Goal: Task Accomplishment & Management: Manage account settings

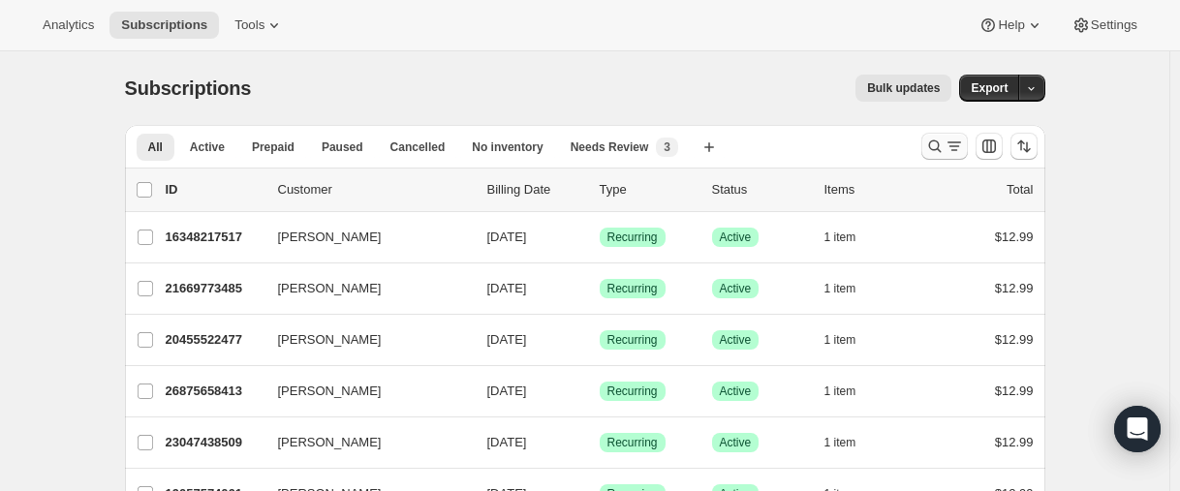
click at [929, 144] on icon "Search and filter results" at bounding box center [934, 146] width 19 height 19
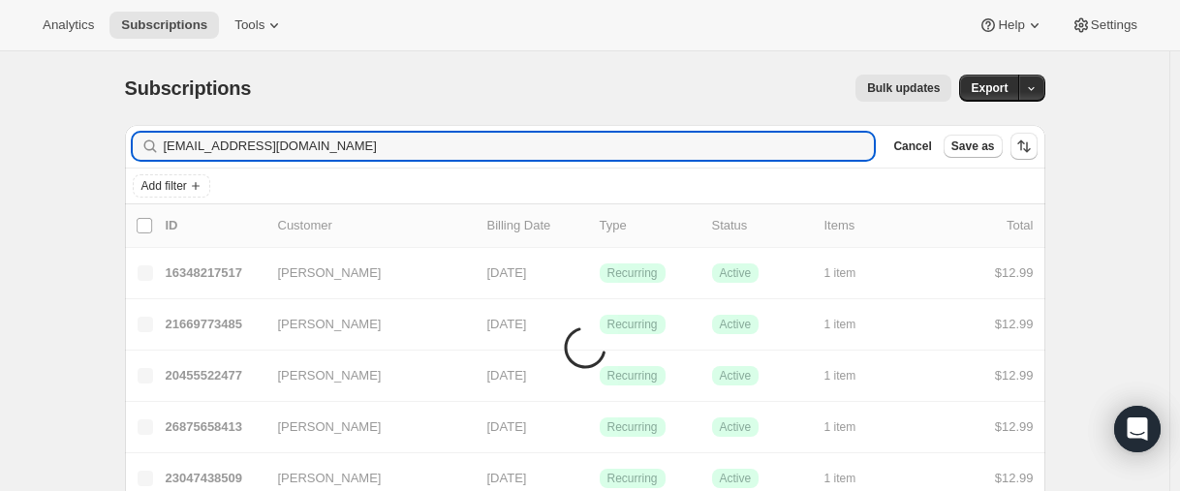
type input "bonnienb@mac.com"
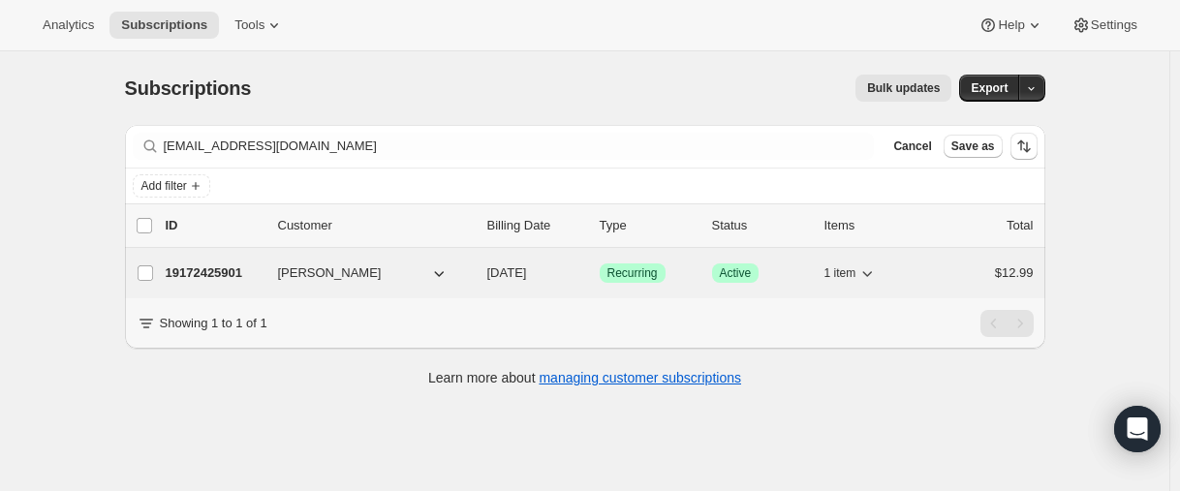
click at [205, 277] on p "19172425901" at bounding box center [214, 273] width 97 height 19
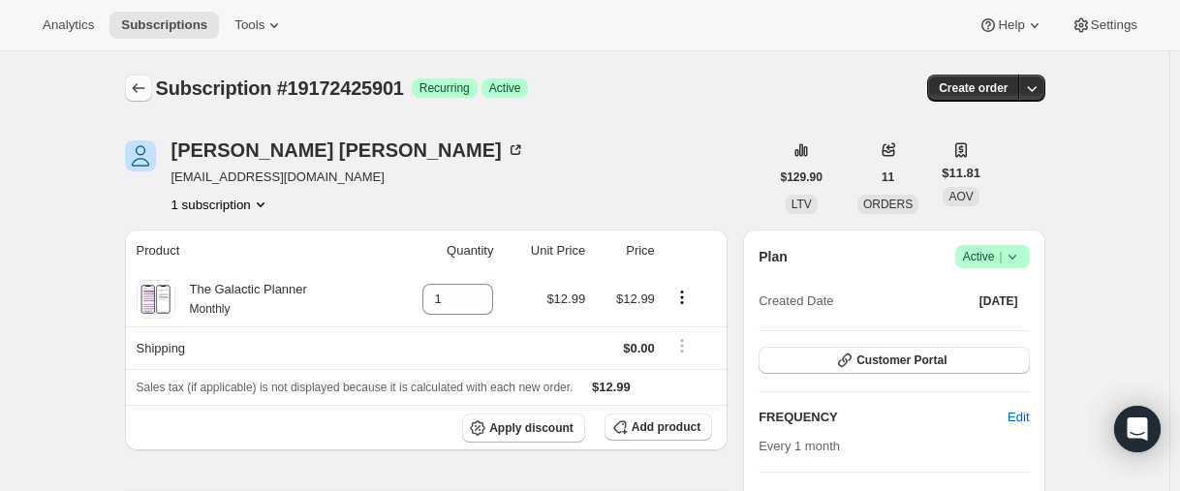
click at [141, 95] on icon "Subscriptions" at bounding box center [138, 87] width 19 height 19
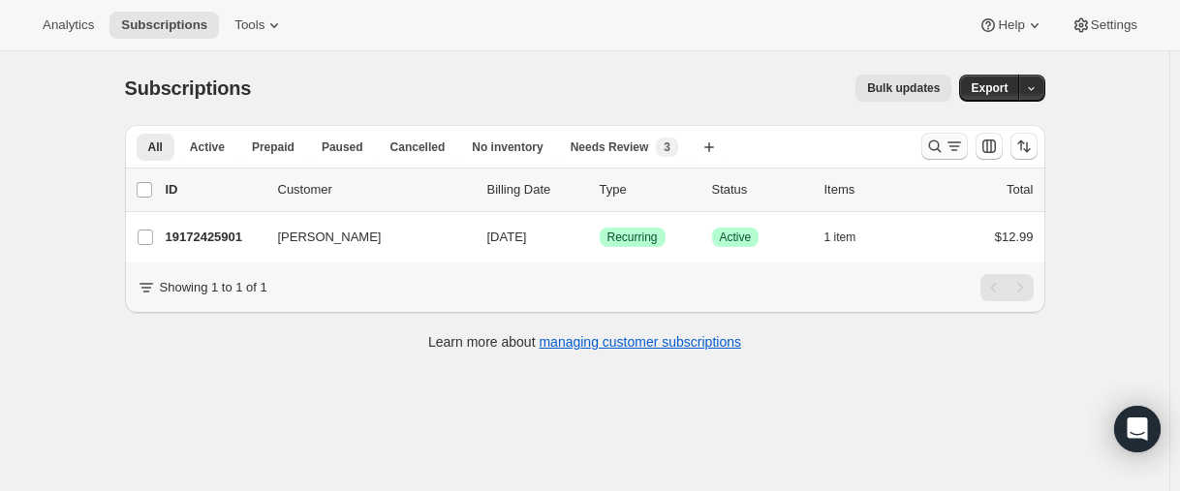
click at [940, 147] on icon "Search and filter results" at bounding box center [934, 146] width 19 height 19
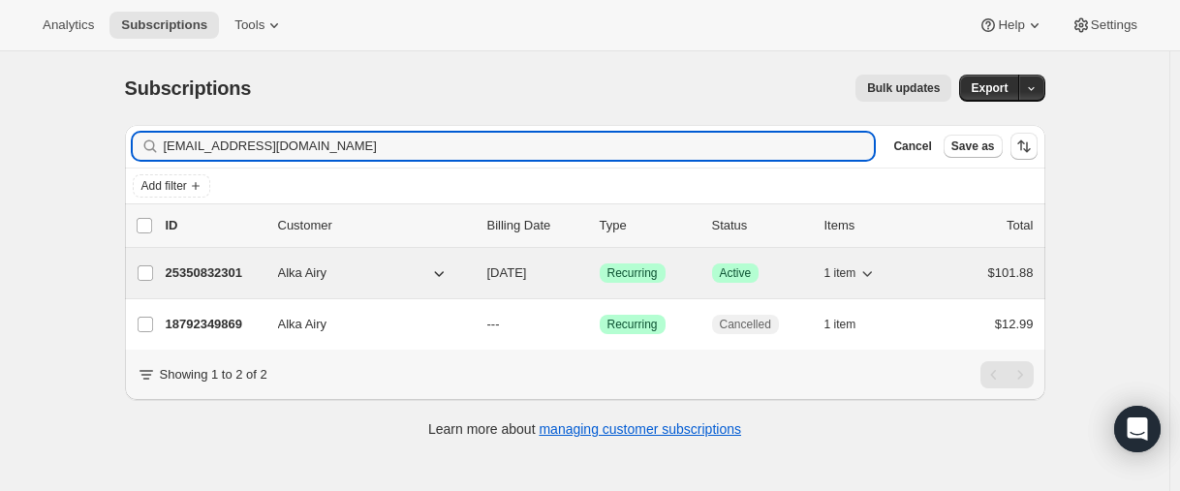
type input "aairy@me.com"
click at [219, 276] on p "25350832301" at bounding box center [214, 273] width 97 height 19
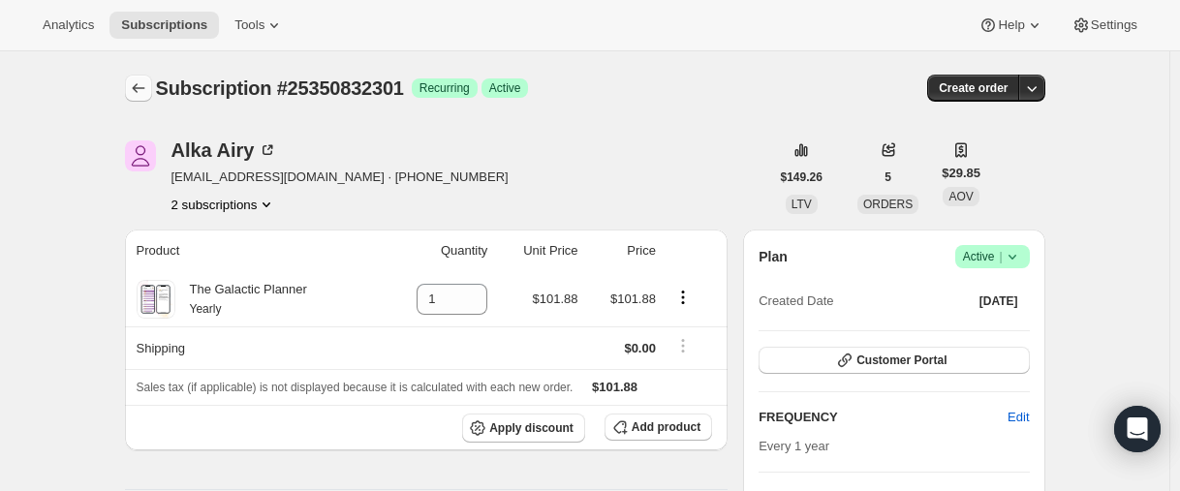
click at [152, 84] on button "Subscriptions" at bounding box center [138, 88] width 27 height 27
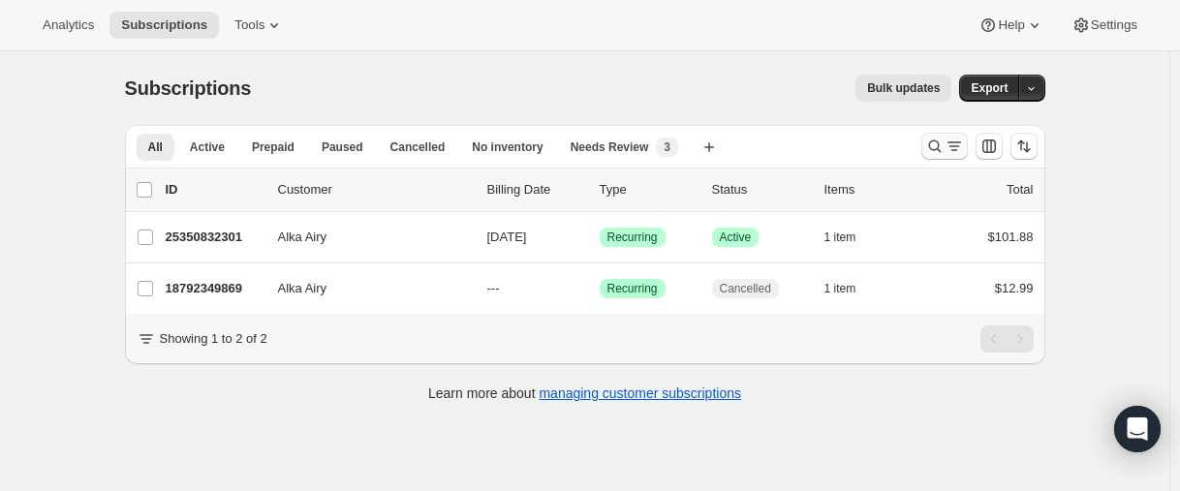
click at [933, 145] on icon "Search and filter results" at bounding box center [934, 146] width 19 height 19
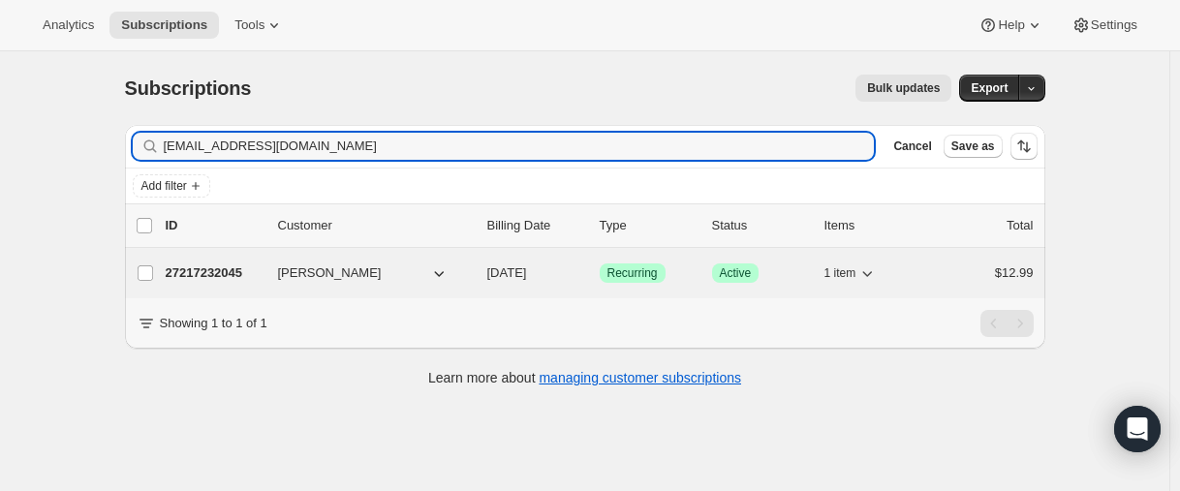
type input "[EMAIL_ADDRESS][DOMAIN_NAME]"
click at [188, 272] on p "27217232045" at bounding box center [214, 273] width 97 height 19
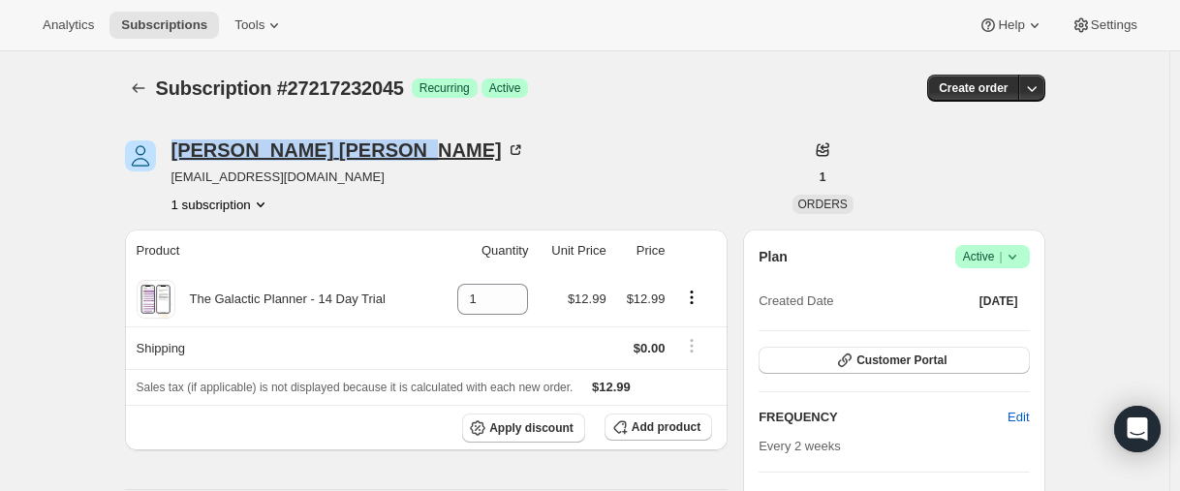
drag, startPoint x: 171, startPoint y: 154, endPoint x: 348, endPoint y: 153, distance: 177.3
click at [368, 148] on div "Dominique Angelina wizrdofodd@icloud.com 1 subscription" at bounding box center [447, 178] width 644 height 74
copy div "Dominique Angelina"
click at [144, 80] on icon "Subscriptions" at bounding box center [138, 87] width 19 height 19
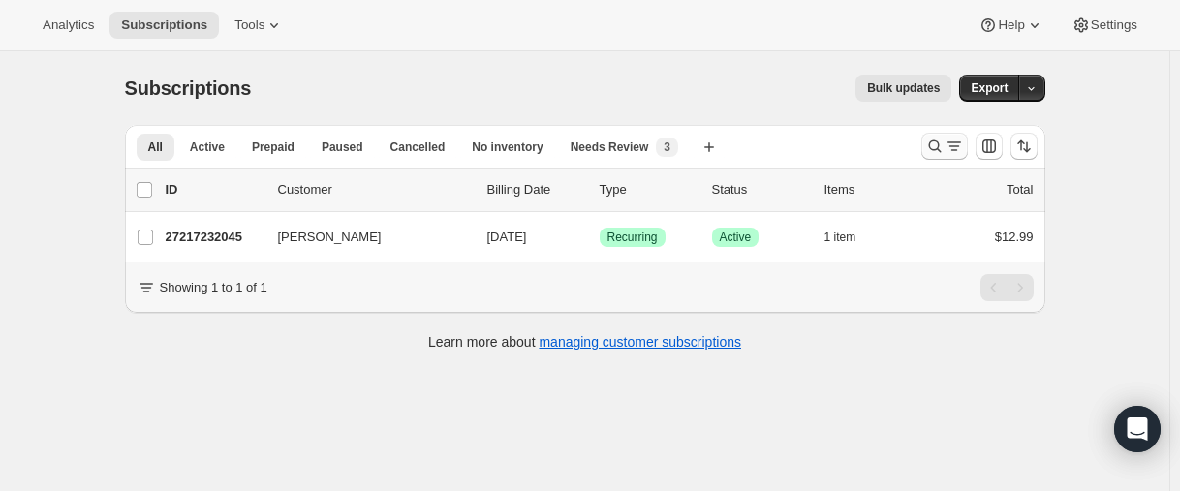
click at [933, 140] on icon "Search and filter results" at bounding box center [934, 146] width 19 height 19
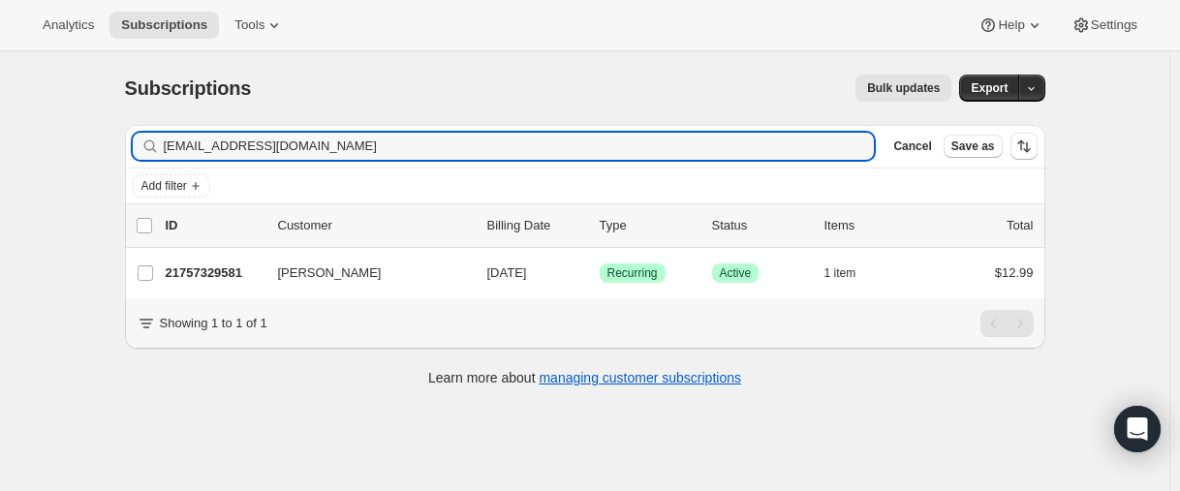
type input "[EMAIL_ADDRESS][DOMAIN_NAME]"
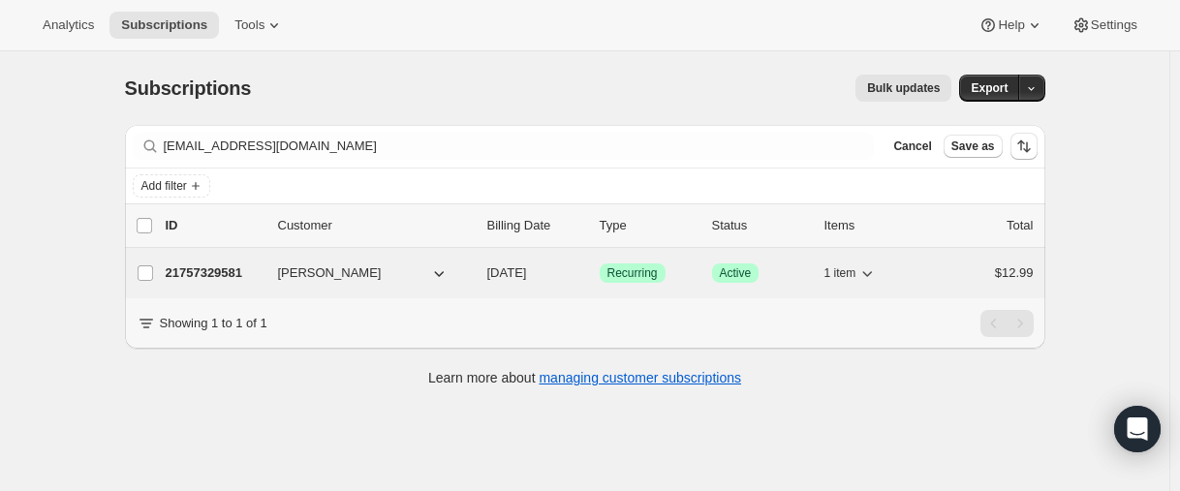
click at [214, 265] on p "21757329581" at bounding box center [214, 273] width 97 height 19
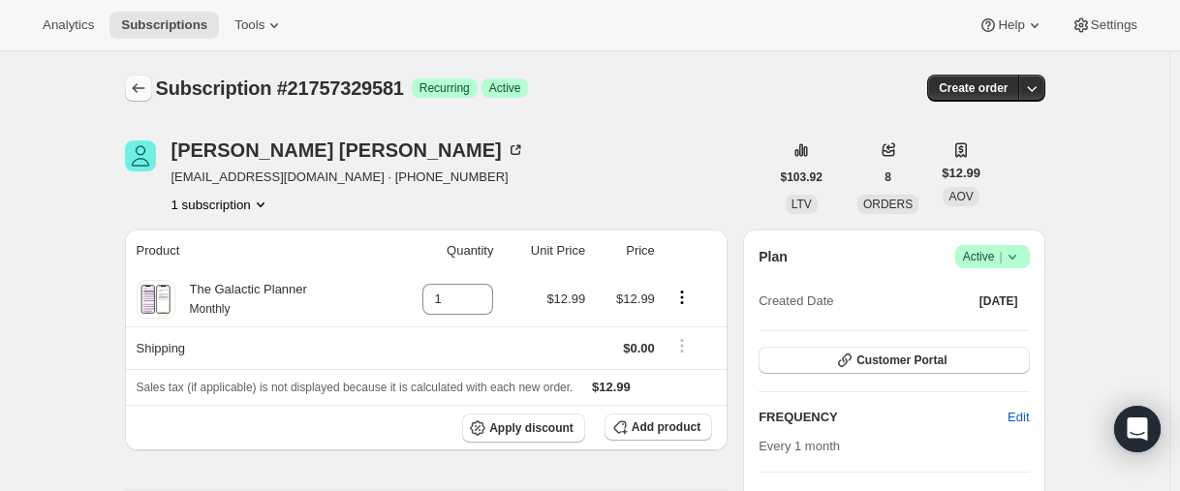
click at [144, 78] on button "Subscriptions" at bounding box center [138, 88] width 27 height 27
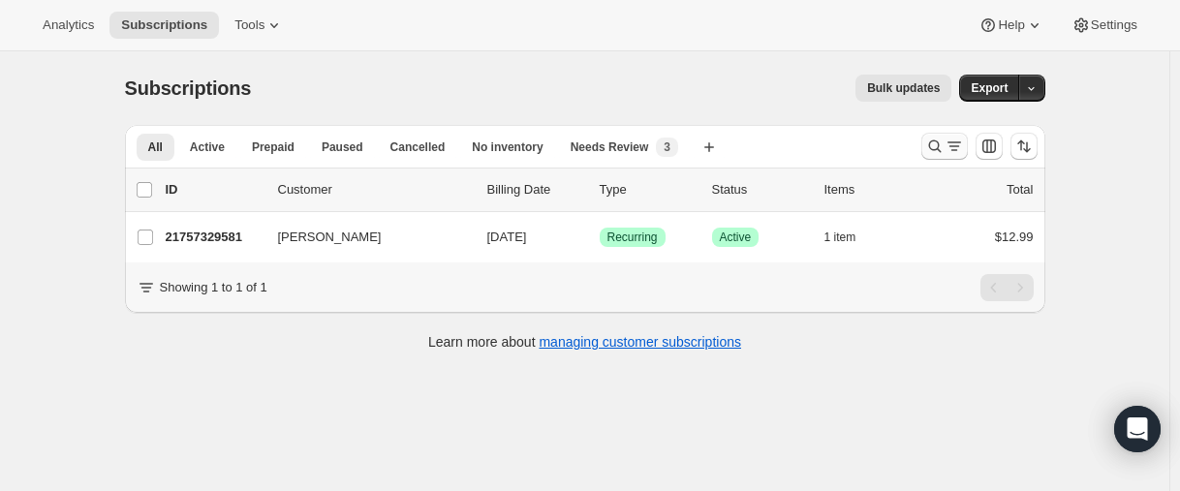
click at [925, 145] on div at bounding box center [980, 146] width 132 height 39
click at [933, 145] on icon "Search and filter results" at bounding box center [934, 146] width 19 height 19
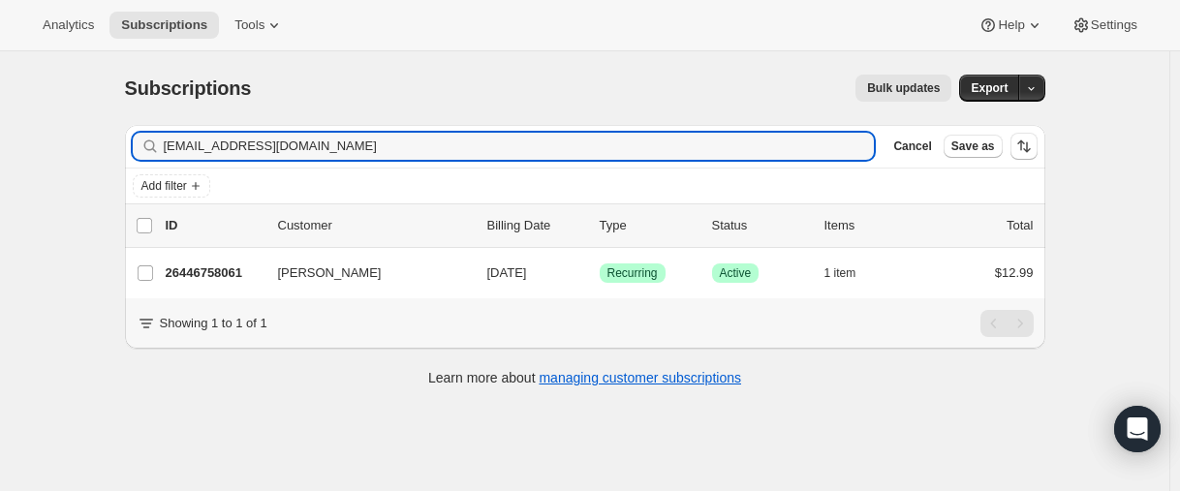
type input "[EMAIL_ADDRESS][DOMAIN_NAME]"
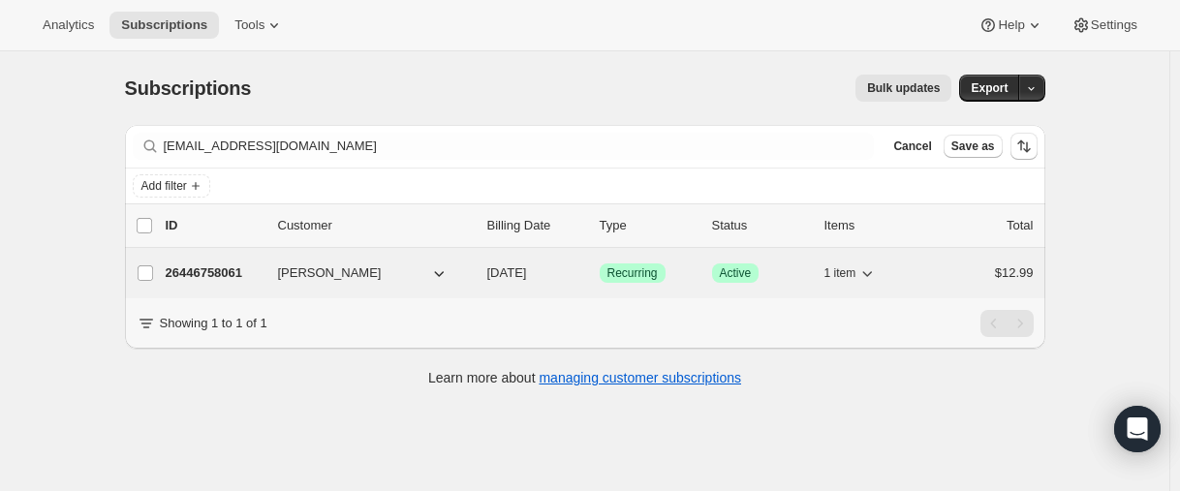
click at [212, 270] on p "26446758061" at bounding box center [214, 273] width 97 height 19
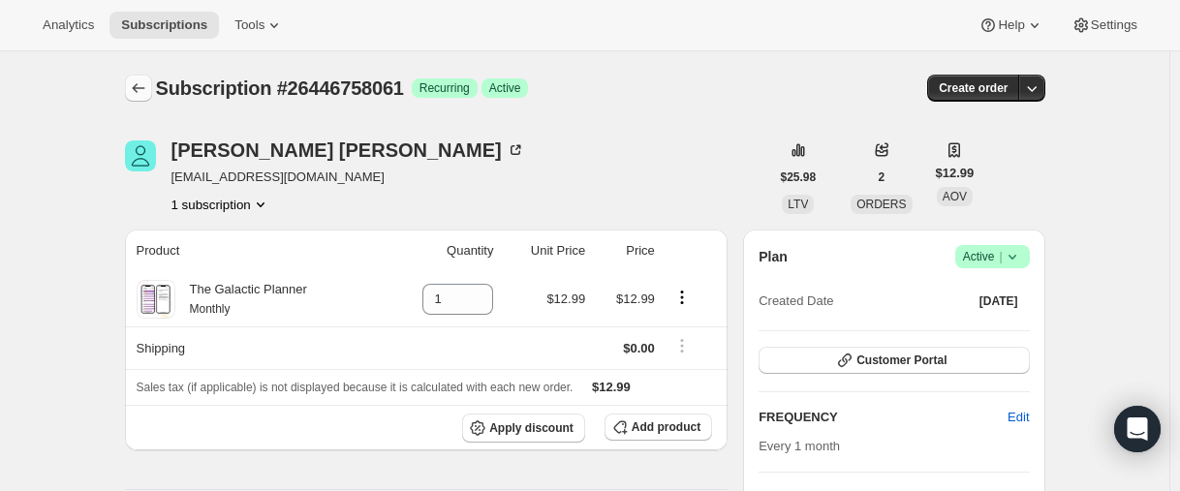
click at [141, 91] on icon "Subscriptions" at bounding box center [138, 87] width 19 height 19
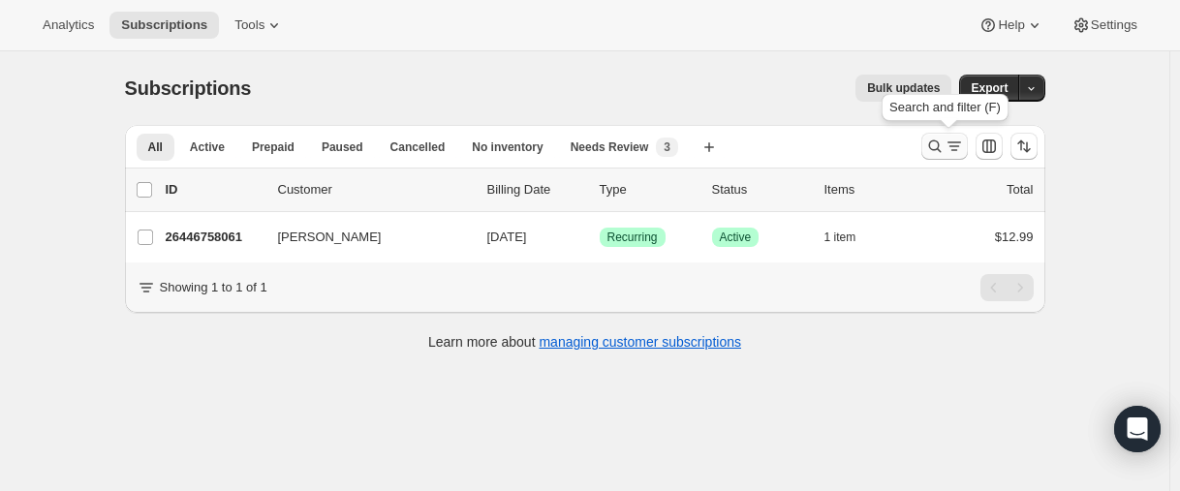
click at [930, 144] on icon "Search and filter results" at bounding box center [934, 146] width 19 height 19
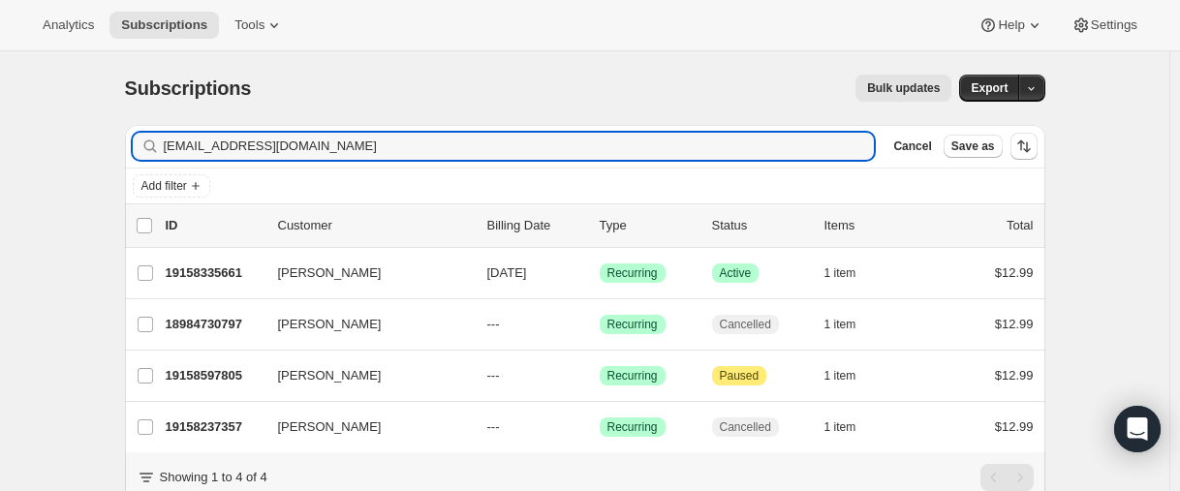
type input "[EMAIL_ADDRESS][DOMAIN_NAME]"
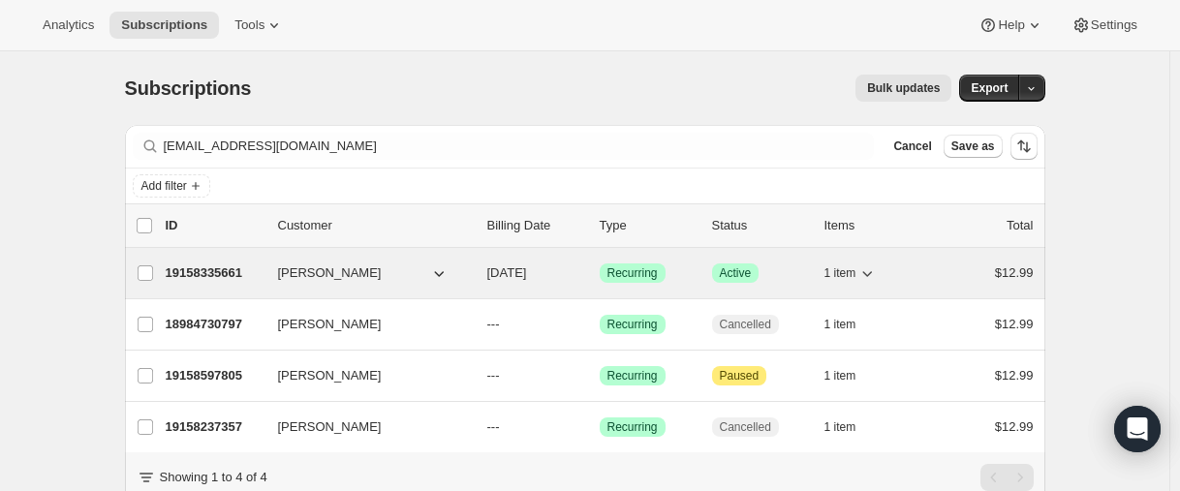
click at [203, 270] on p "19158335661" at bounding box center [214, 273] width 97 height 19
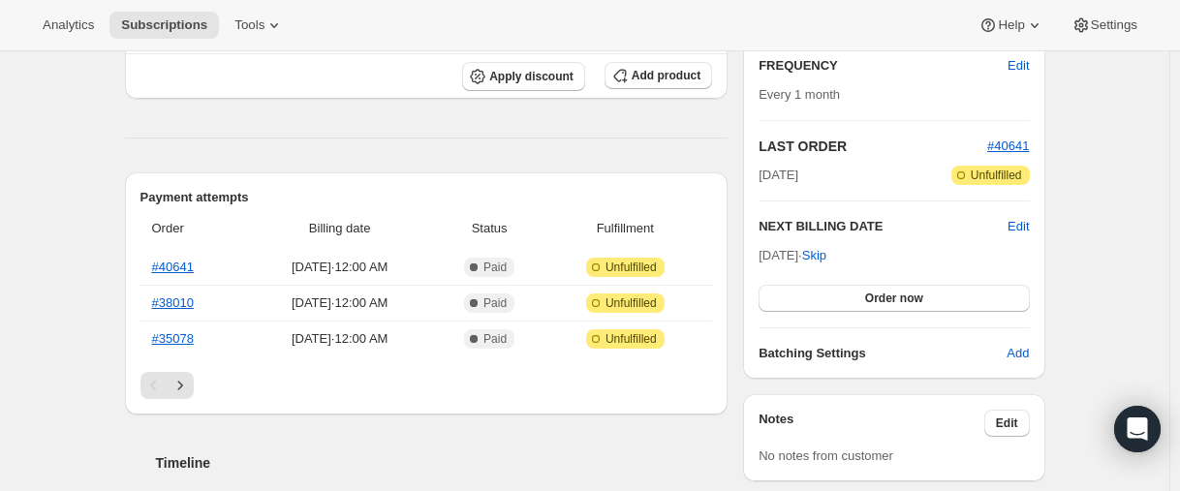
scroll to position [291, 0]
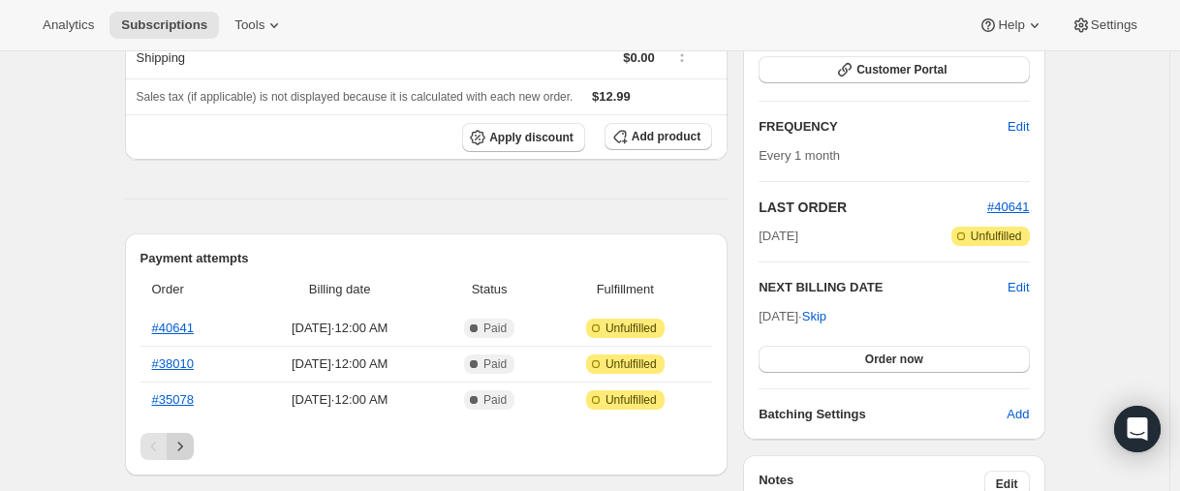
click at [188, 446] on icon "Next" at bounding box center [180, 446] width 19 height 19
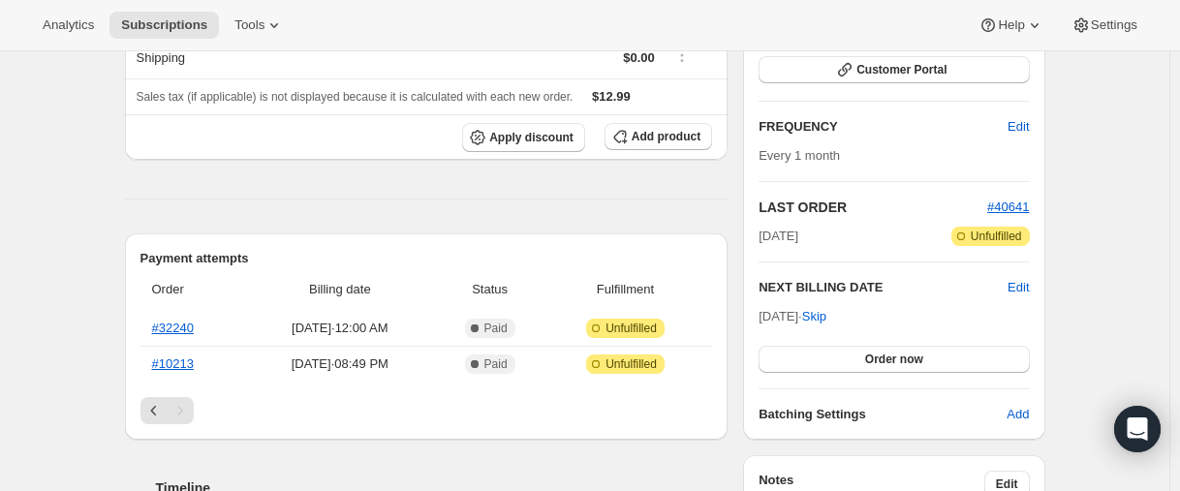
click at [157, 448] on div "Timeline" at bounding box center [427, 469] width 604 height 58
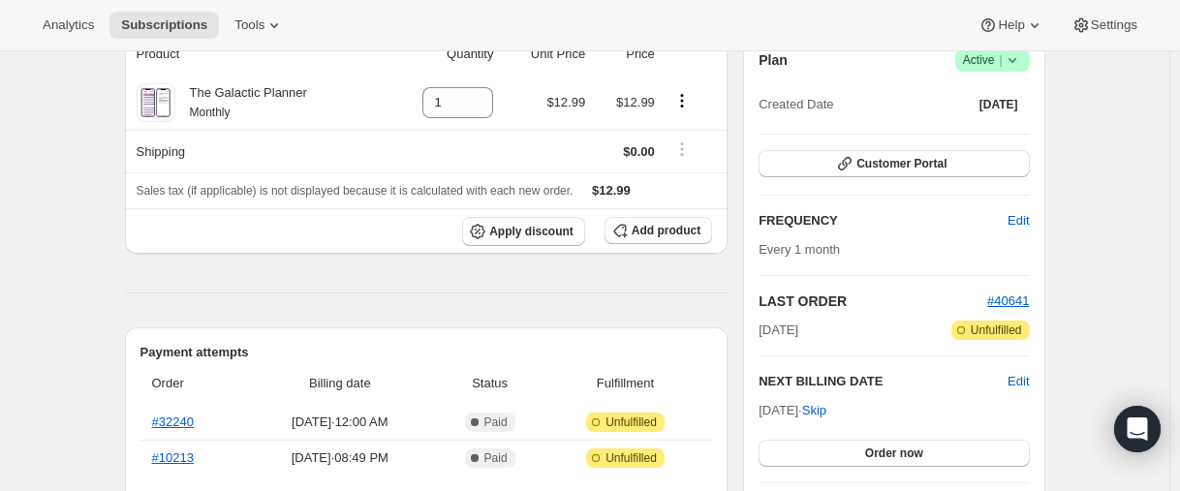
scroll to position [0, 0]
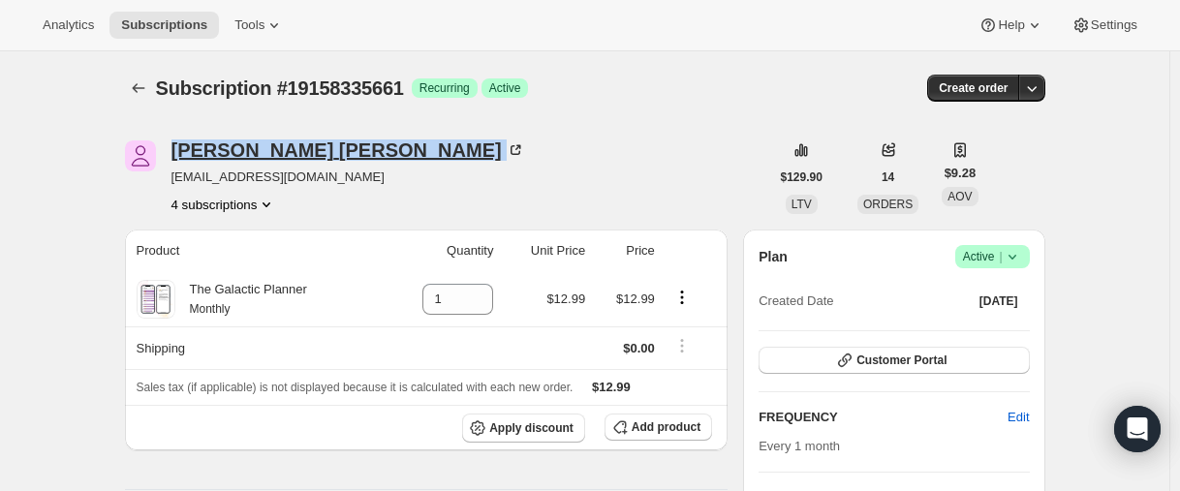
drag, startPoint x: 170, startPoint y: 150, endPoint x: 340, endPoint y: 143, distance: 170.7
click at [343, 145] on div "[PERSON_NAME] [EMAIL_ADDRESS][DOMAIN_NAME] 4 subscriptions" at bounding box center [447, 178] width 644 height 74
copy div "[PERSON_NAME]"
click at [145, 92] on icon "Subscriptions" at bounding box center [138, 87] width 19 height 19
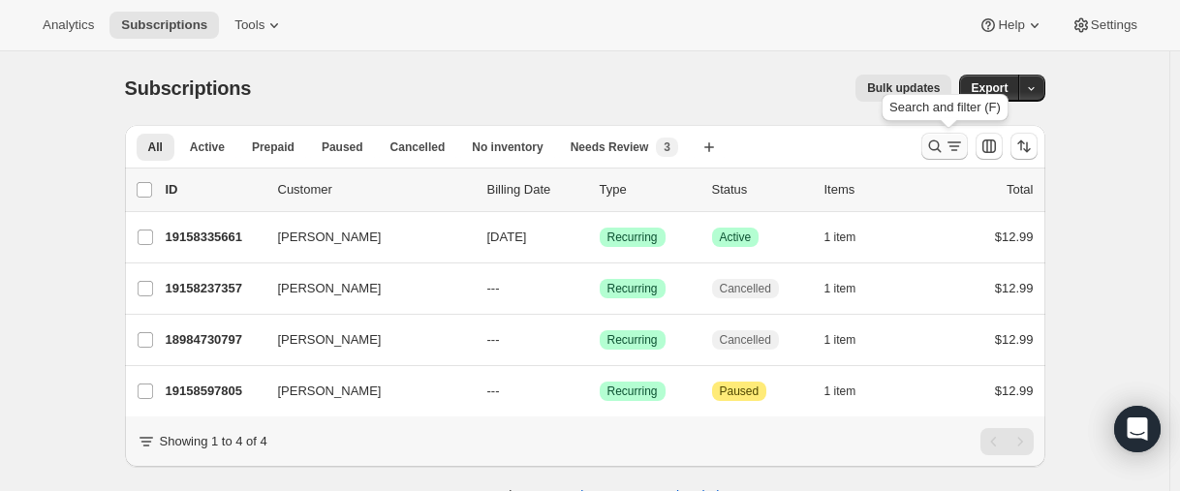
click at [937, 141] on icon "Search and filter results" at bounding box center [934, 147] width 13 height 13
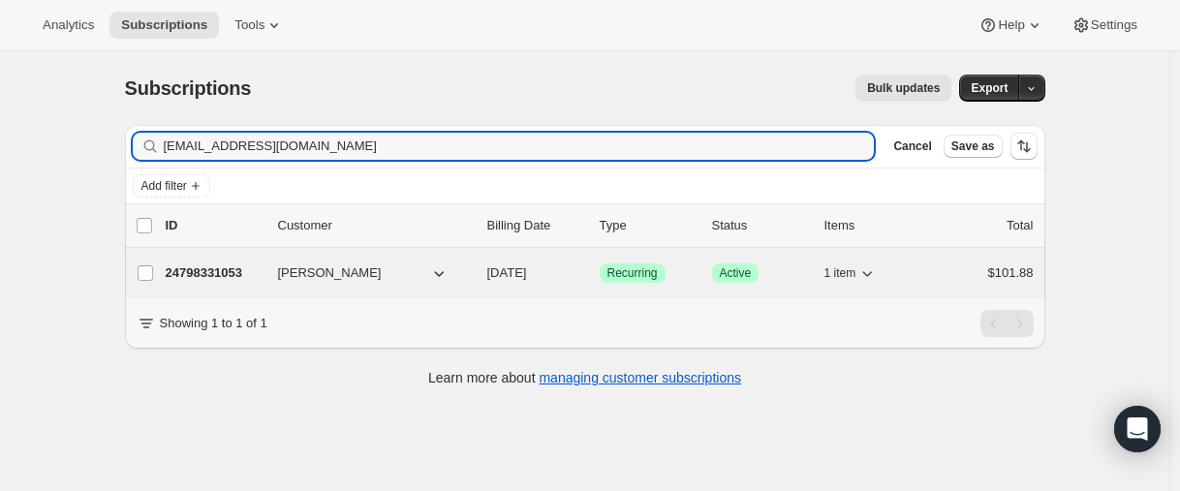
type input "[EMAIL_ADDRESS][DOMAIN_NAME]"
click at [209, 262] on div "24798331053 [PERSON_NAME] [DATE] Success Recurring Success Active 1 item $101.88" at bounding box center [600, 273] width 868 height 27
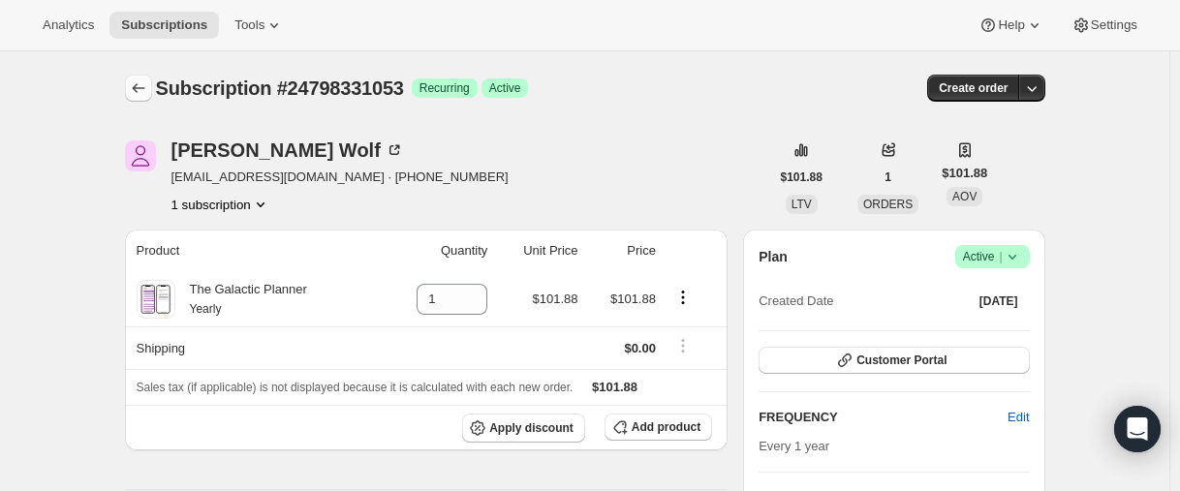
click at [141, 97] on button "Subscriptions" at bounding box center [138, 88] width 27 height 27
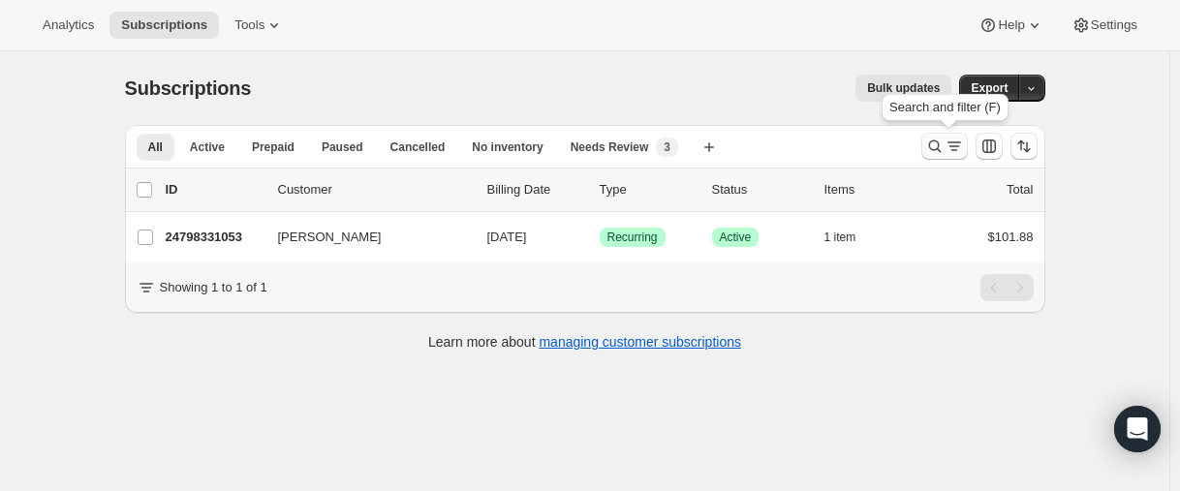
click at [932, 149] on icon "Search and filter results" at bounding box center [934, 146] width 19 height 19
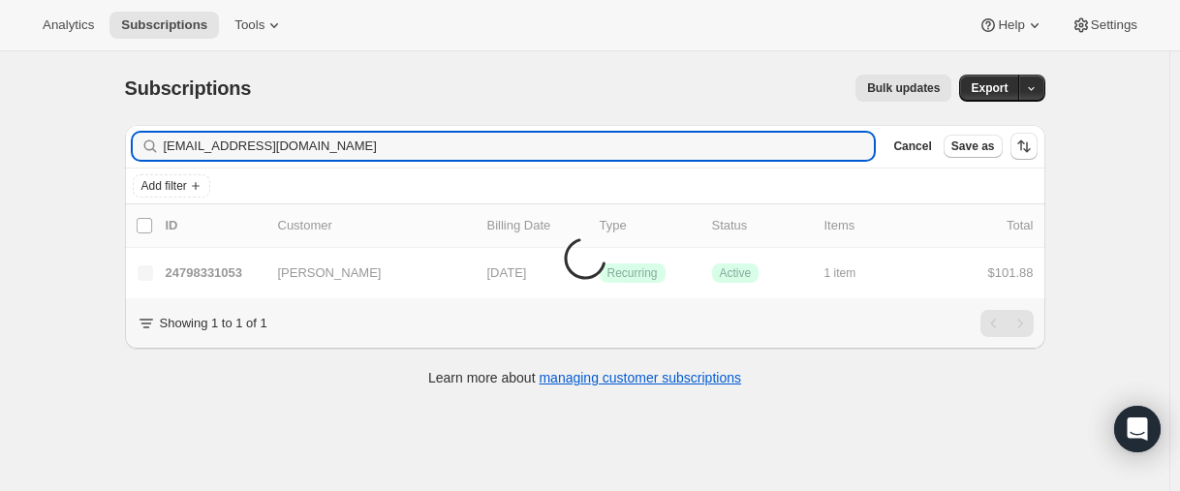
type input "[EMAIL_ADDRESS][DOMAIN_NAME]"
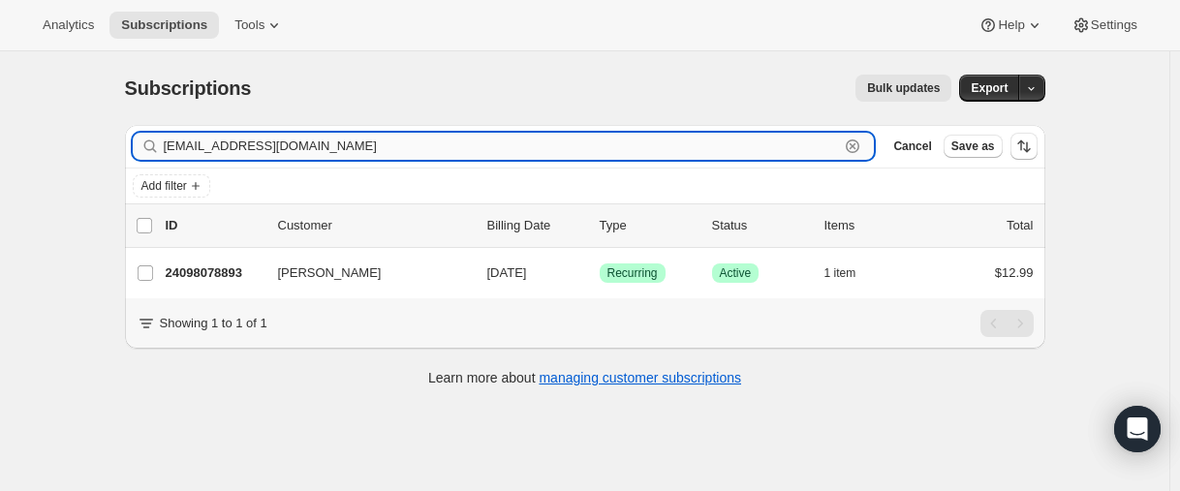
click at [344, 145] on input "[EMAIL_ADDRESS][DOMAIN_NAME]" at bounding box center [502, 146] width 676 height 27
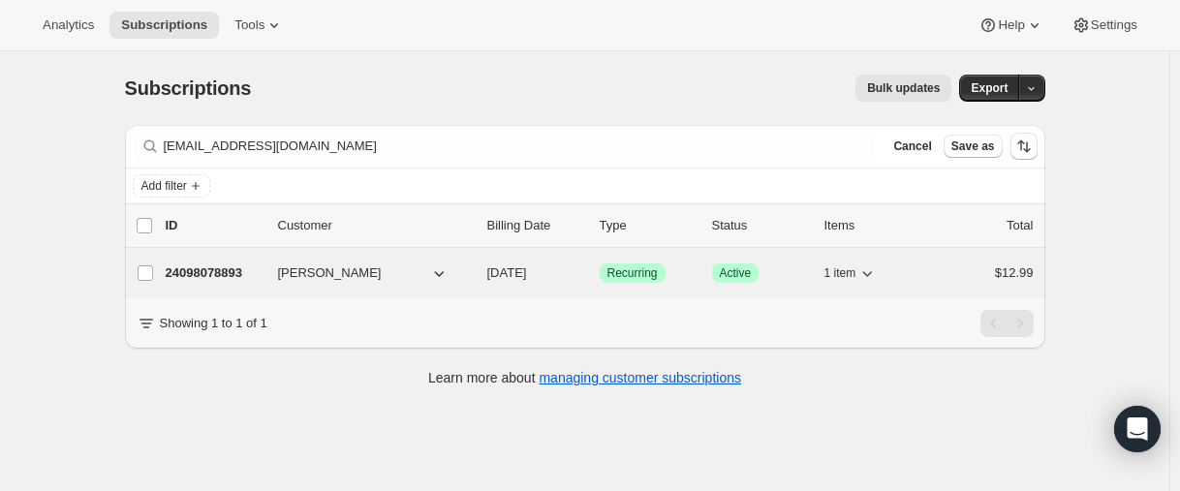
click at [200, 274] on p "24098078893" at bounding box center [214, 273] width 97 height 19
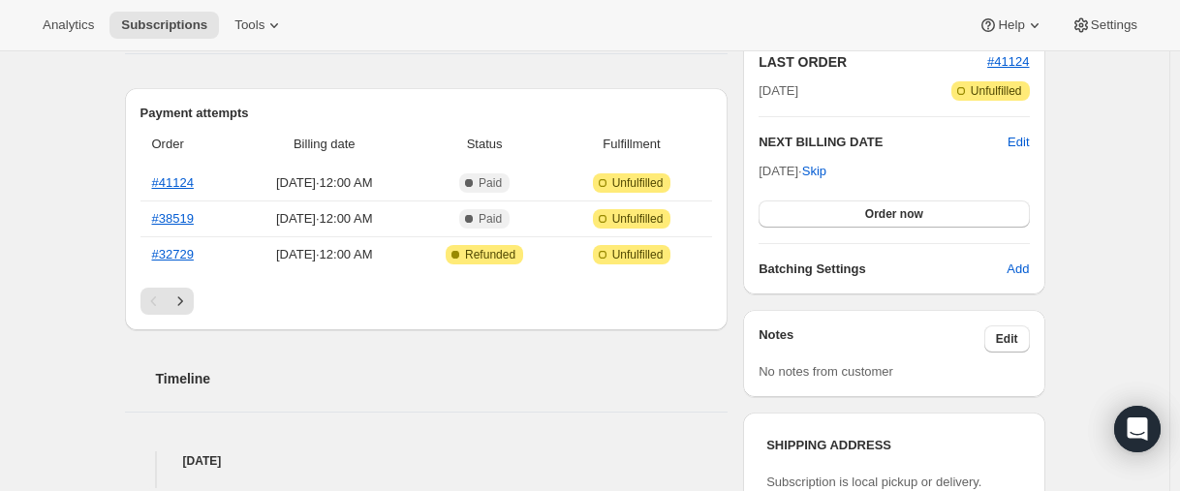
scroll to position [388, 0]
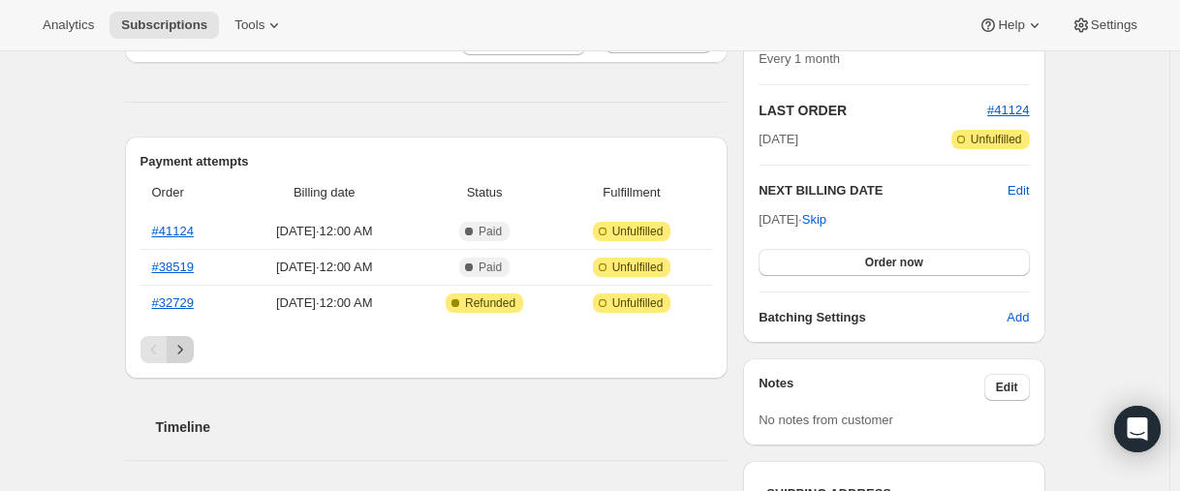
click at [190, 354] on icon "Next" at bounding box center [180, 349] width 19 height 19
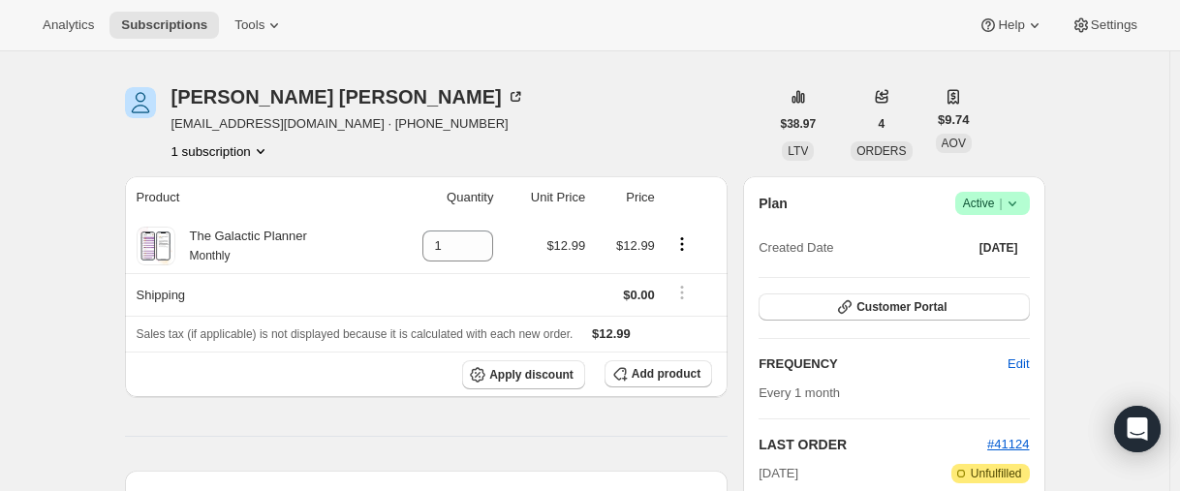
scroll to position [0, 0]
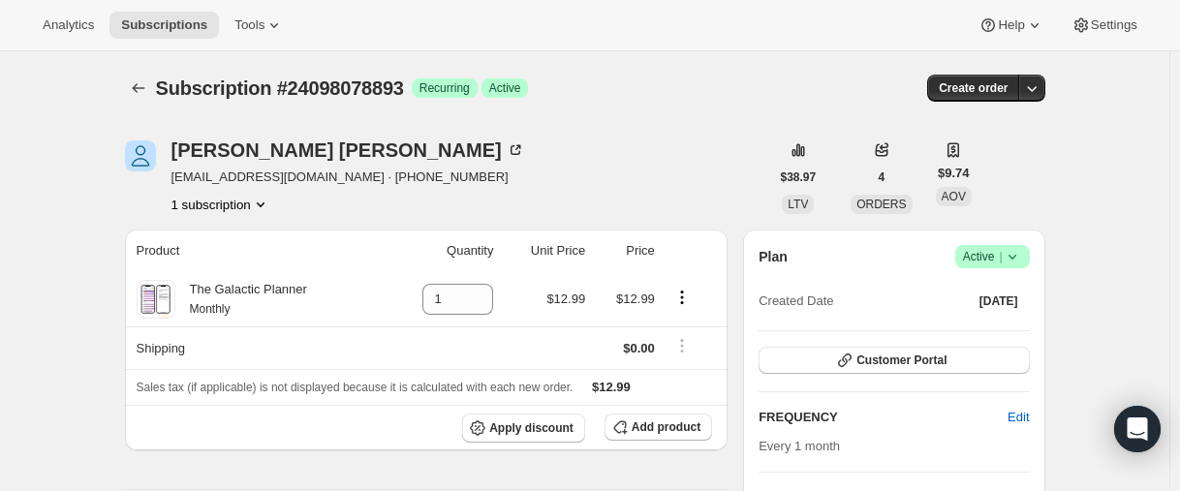
click at [1019, 252] on icon at bounding box center [1012, 256] width 19 height 19
click at [977, 325] on span "Cancel subscription" at bounding box center [989, 328] width 109 height 15
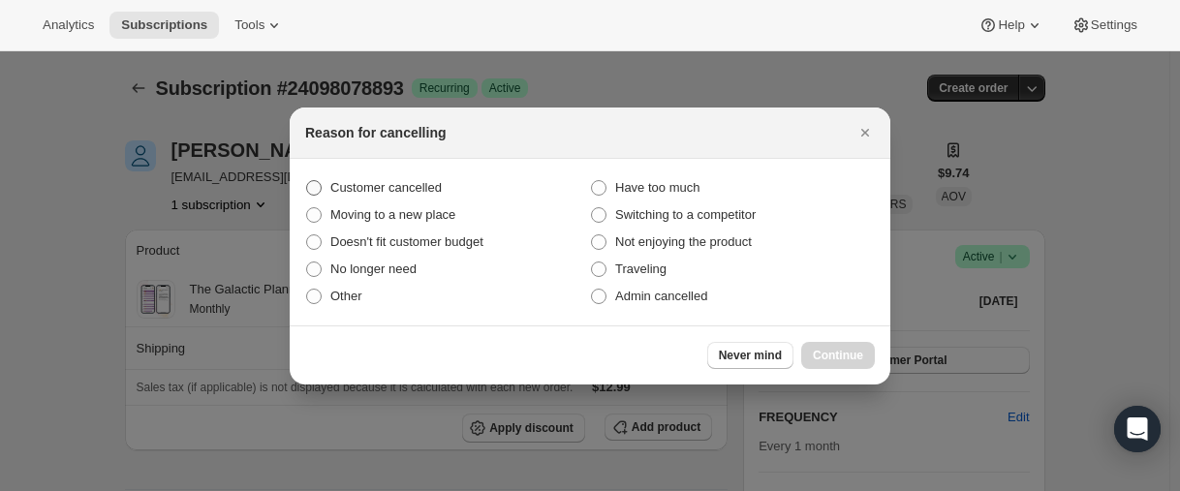
click at [417, 189] on span "Customer cancelled" at bounding box center [385, 187] width 111 height 15
click at [307, 181] on input "Customer cancelled" at bounding box center [306, 180] width 1 height 1
radio input "true"
click at [851, 354] on span "Continue" at bounding box center [838, 356] width 50 height 16
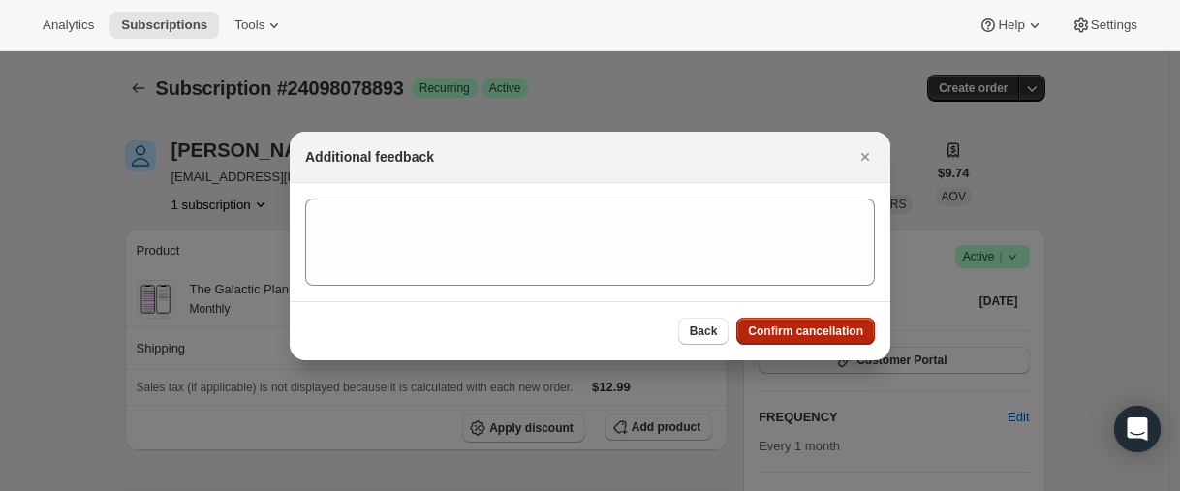
click at [830, 334] on span "Confirm cancellation" at bounding box center [805, 332] width 115 height 16
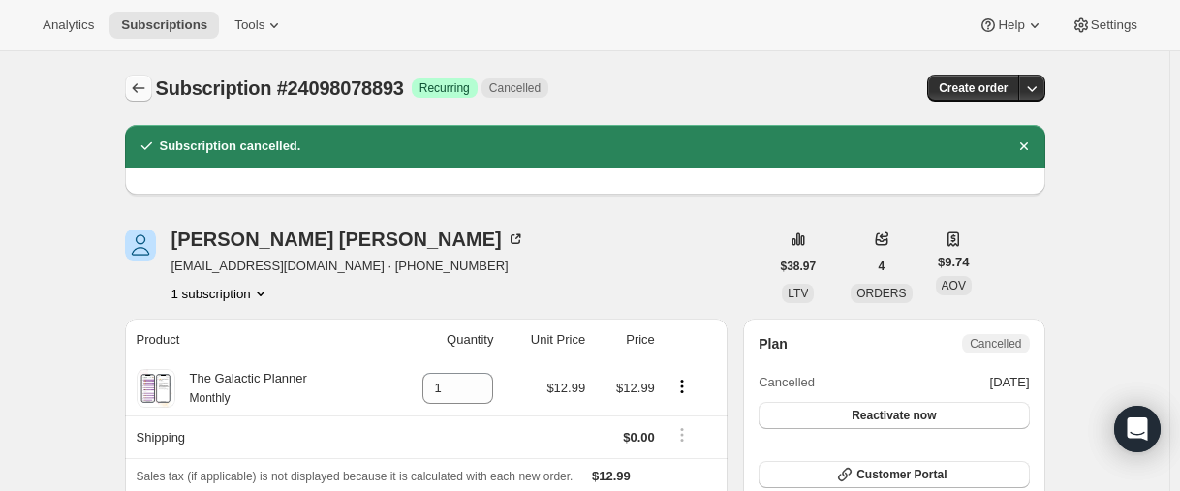
click at [141, 82] on icon "Subscriptions" at bounding box center [138, 87] width 19 height 19
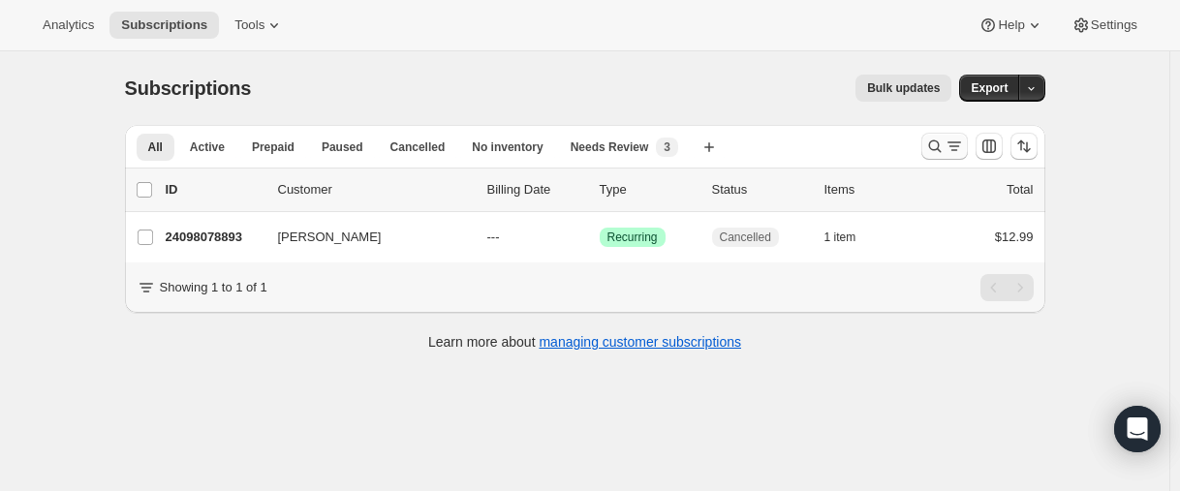
click at [942, 146] on icon "Search and filter results" at bounding box center [934, 146] width 19 height 19
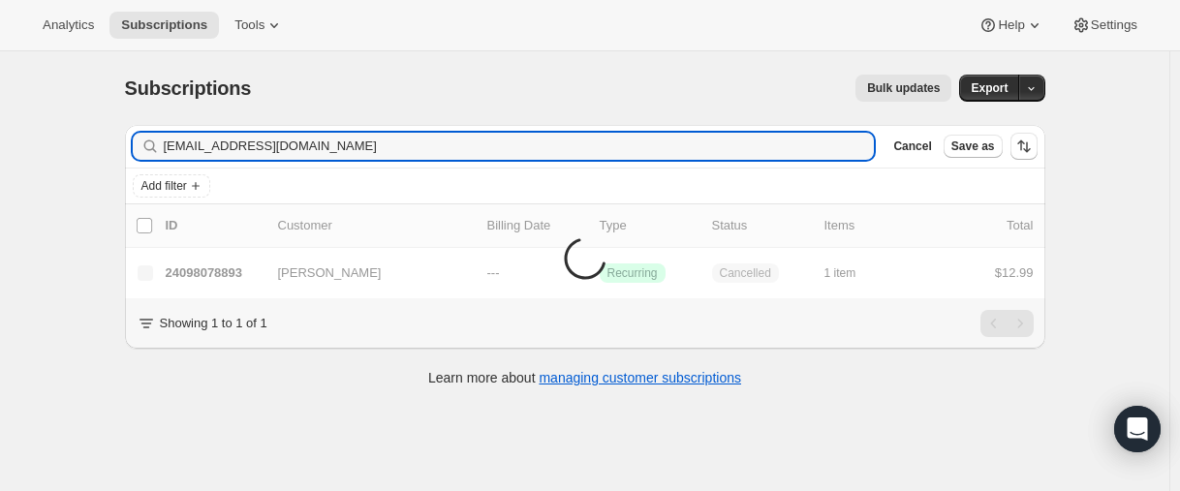
type input "[EMAIL_ADDRESS][DOMAIN_NAME]"
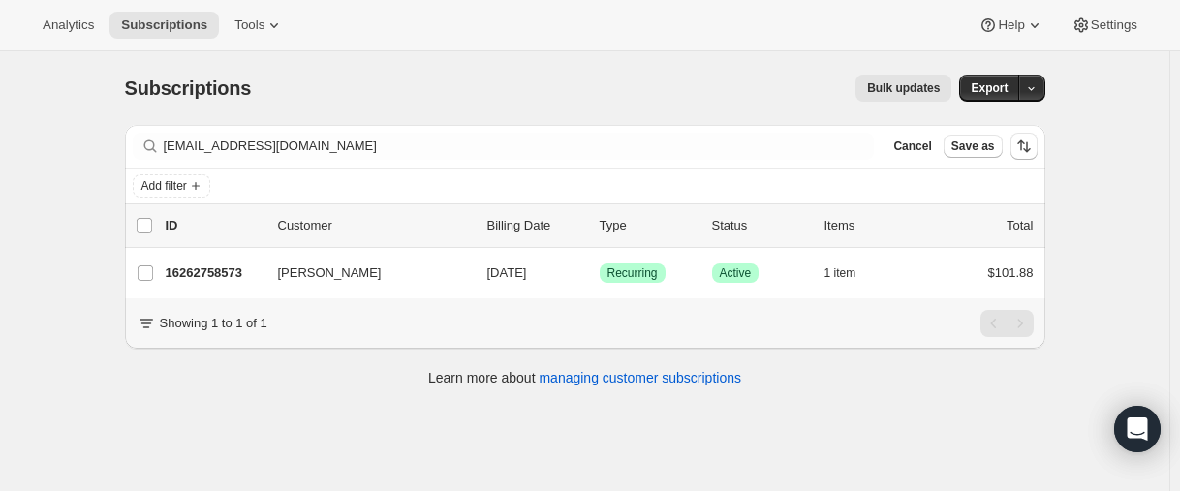
click at [456, 160] on div "Filter subscribers [EMAIL_ADDRESS][DOMAIN_NAME] Clear Cancel Save as" at bounding box center [585, 146] width 921 height 43
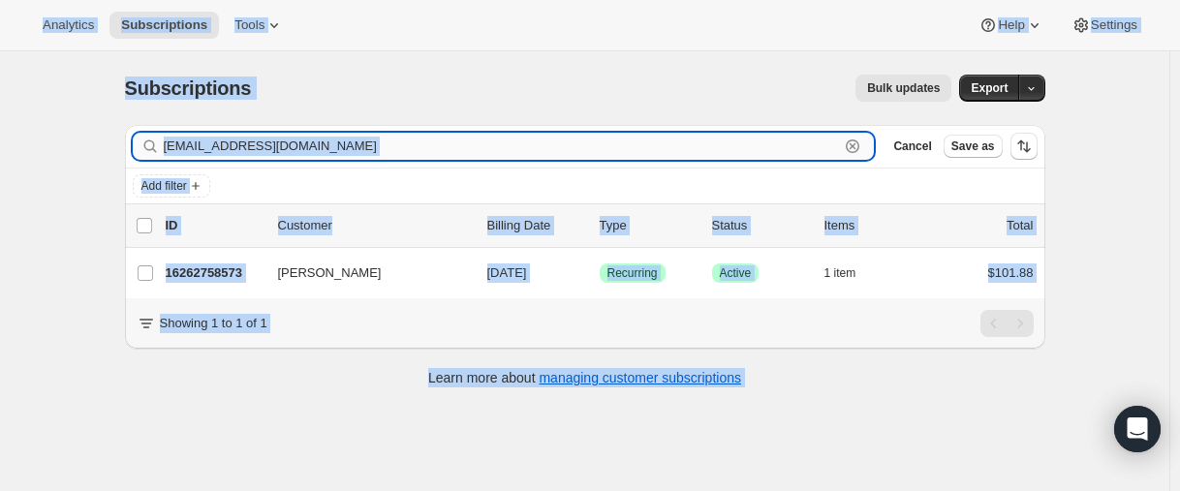
click at [453, 154] on input "[EMAIL_ADDRESS][DOMAIN_NAME]" at bounding box center [502, 146] width 676 height 27
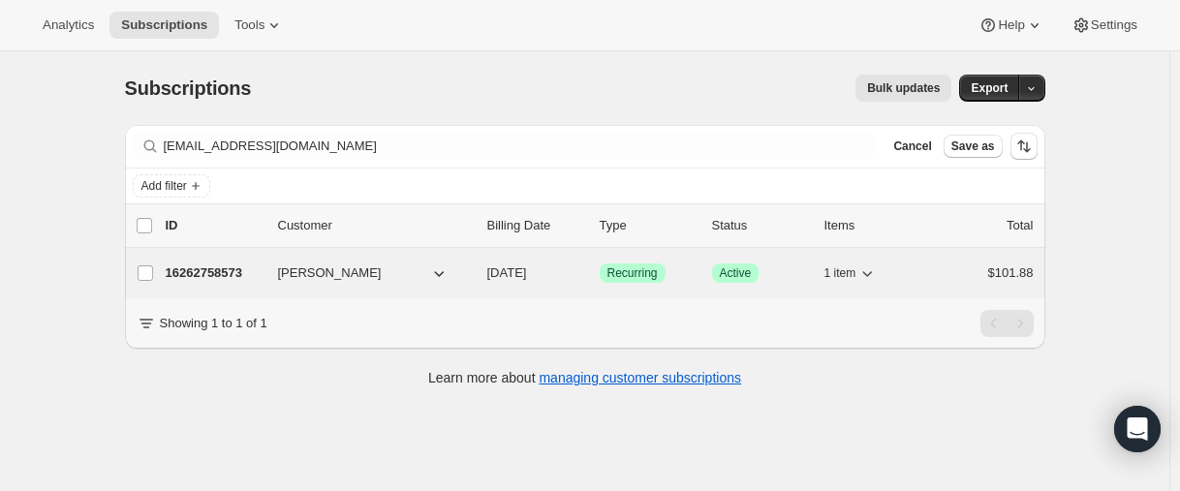
click at [201, 263] on div "16262758573 [PERSON_NAME] [DATE] Success Recurring Success Active 1 item $101.88" at bounding box center [600, 273] width 868 height 27
